Goal: Information Seeking & Learning: Understand process/instructions

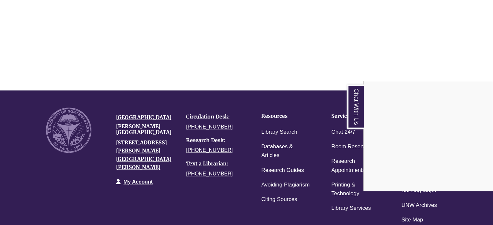
scroll to position [888, 0]
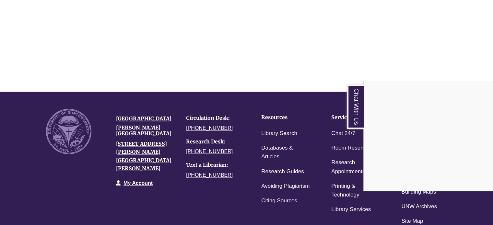
scroll to position [204, 0]
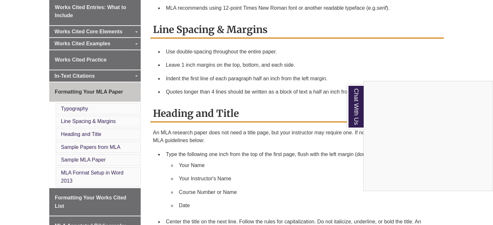
click at [21, 164] on div "Chat With Us" at bounding box center [246, 112] width 493 height 225
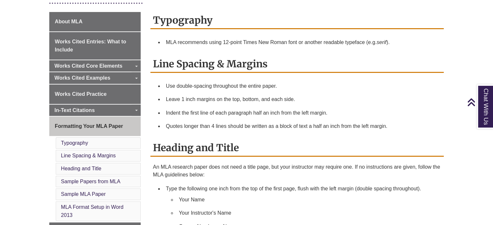
scroll to position [164, 0]
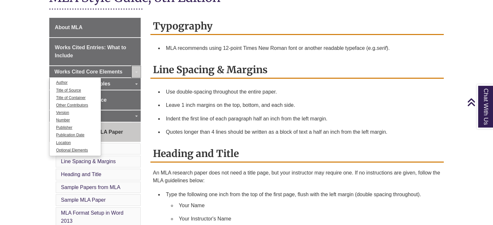
click at [136, 69] on link "Toggle Dropdown" at bounding box center [136, 72] width 9 height 12
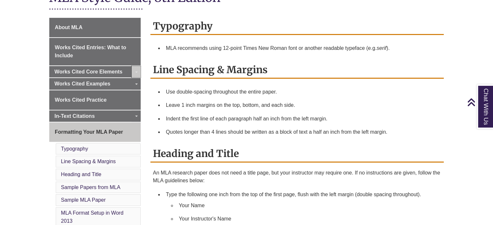
click at [138, 69] on link "Toggle Dropdown" at bounding box center [136, 72] width 9 height 12
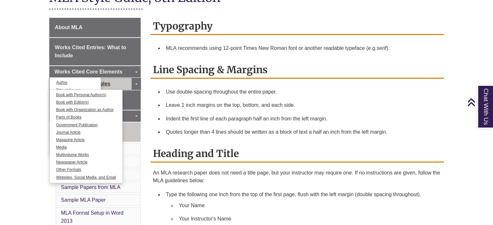
click at [117, 82] on link "Works Cited Examples" at bounding box center [94, 84] width 91 height 12
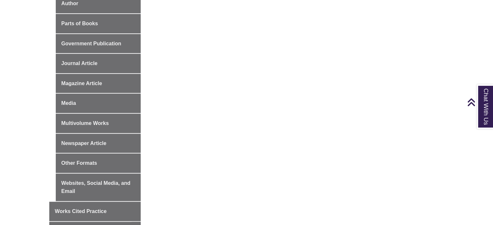
scroll to position [337, 0]
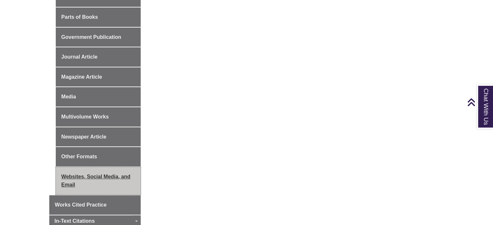
click at [96, 179] on link "Websites, Social Media, and Email" at bounding box center [98, 181] width 85 height 28
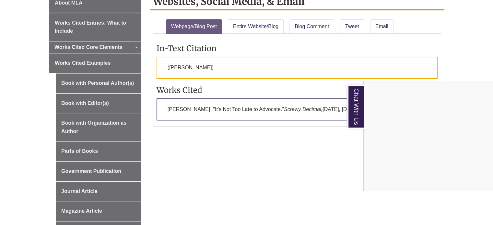
scroll to position [193, 0]
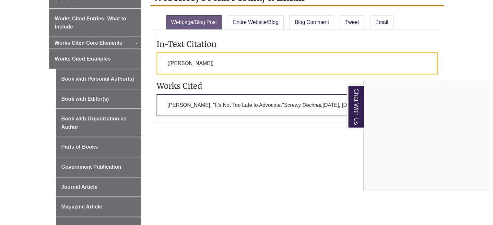
click at [247, 162] on div "Chat With Us" at bounding box center [246, 112] width 493 height 225
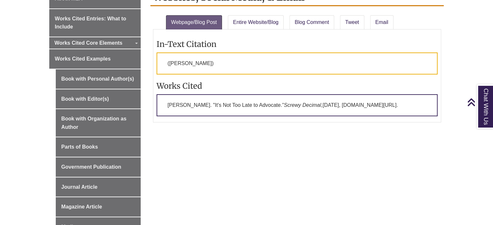
drag, startPoint x: 328, startPoint y: 116, endPoint x: 158, endPoint y: 107, distance: 170.9
click at [158, 107] on p "[PERSON_NAME]. "It's Not Too Late to Advocate." Screwy Decimal, [DATE], [DOMAIN…" at bounding box center [296, 105] width 281 height 22
click at [249, 24] on link "Entire Website/Blog" at bounding box center [256, 22] width 56 height 14
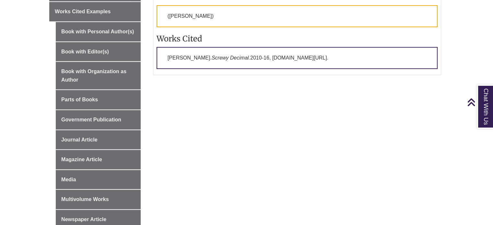
scroll to position [226, 0]
